Goal: Navigation & Orientation: Find specific page/section

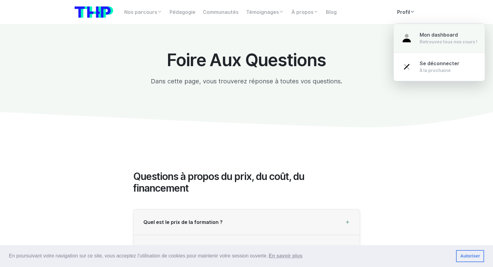
click at [414, 35] on link "Mon dashboard Retrouvez tous nos cours !" at bounding box center [439, 38] width 91 height 29
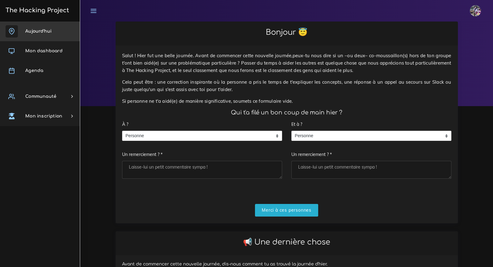
click at [33, 39] on link "Aujourd'hui" at bounding box center [40, 32] width 80 height 20
click at [49, 56] on link "Mon dashboard" at bounding box center [40, 51] width 80 height 20
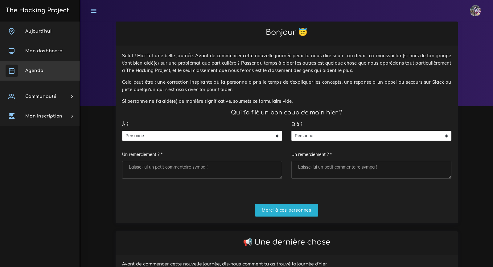
click at [45, 74] on link "Agenda" at bounding box center [40, 71] width 80 height 20
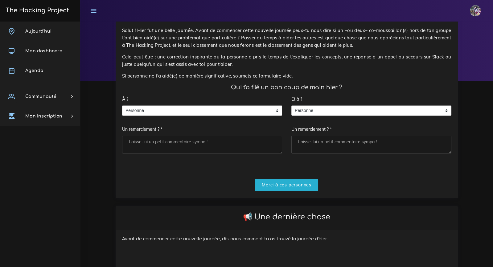
scroll to position [20, 0]
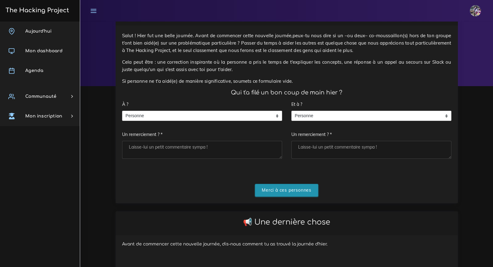
click at [276, 190] on input "Merci à ces personnes" at bounding box center [286, 190] width 63 height 13
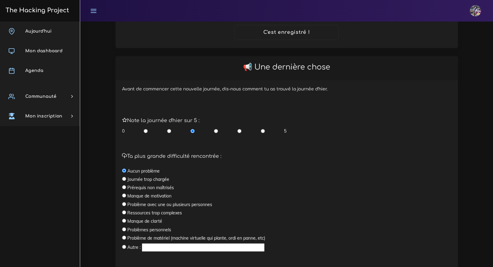
scroll to position [143, 0]
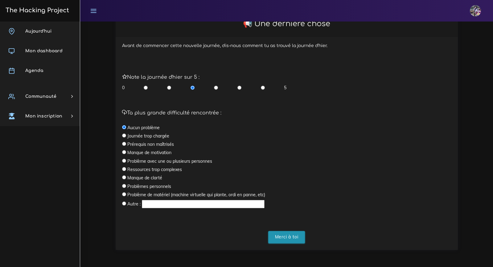
click at [278, 233] on input "Merci à toi" at bounding box center [286, 237] width 37 height 13
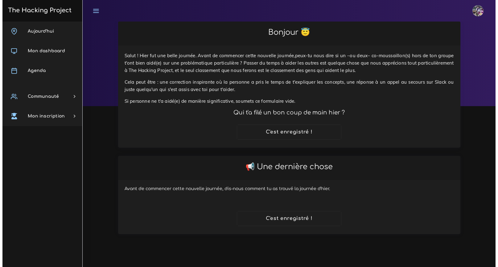
scroll to position [0, 0]
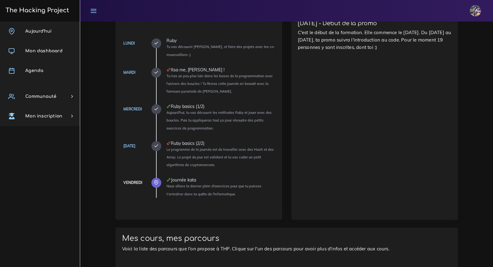
scroll to position [369, 0]
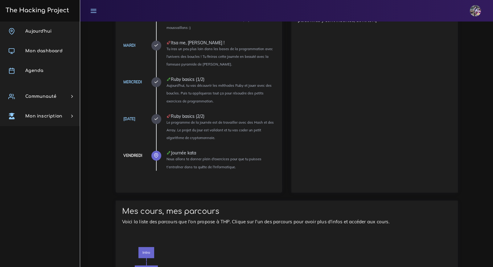
click at [158, 117] on icon at bounding box center [156, 119] width 5 height 5
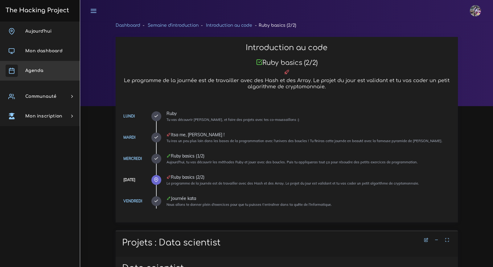
click at [38, 66] on link "Agenda" at bounding box center [40, 71] width 80 height 20
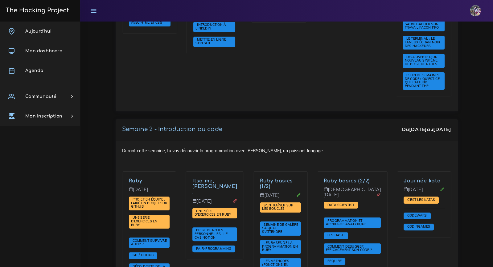
scroll to position [324, 0]
